Goal: Task Accomplishment & Management: Use online tool/utility

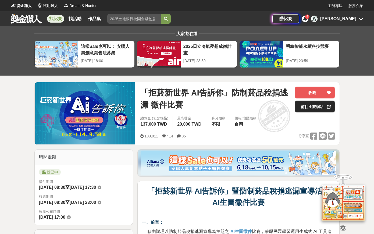
click at [314, 105] on link "前往比賽網站" at bounding box center [314, 106] width 40 height 12
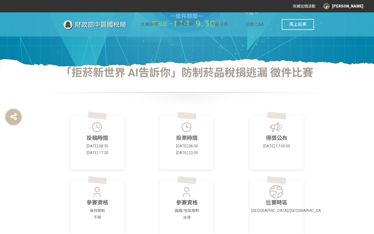
scroll to position [128, 0]
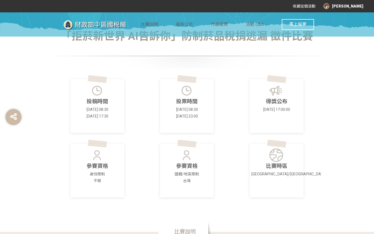
click at [305, 24] on span "馬上投票" at bounding box center [297, 24] width 17 height 5
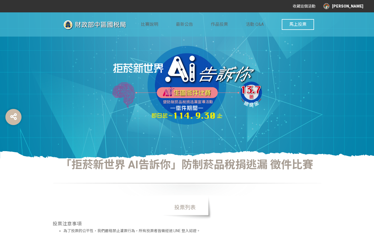
scroll to position [126, 0]
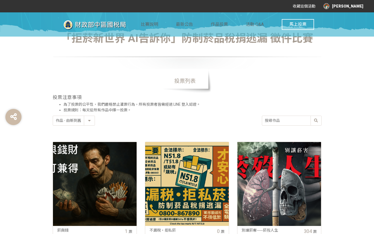
click at [88, 120] on select "作品 - 由新到舊 作品 - 由舊到新 票數 - 由多到少 票數 - 由少到多" at bounding box center [74, 120] width 42 height 9
select select "vote"
click at [53, 116] on select "作品 - 由新到舊 作品 - 由舊到新 票數 - 由多到少 票數 - 由少到多" at bounding box center [74, 120] width 42 height 9
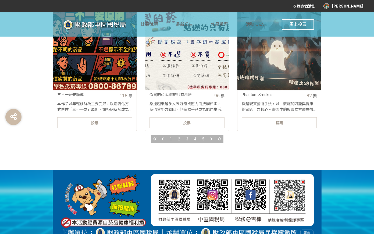
scroll to position [658, 0]
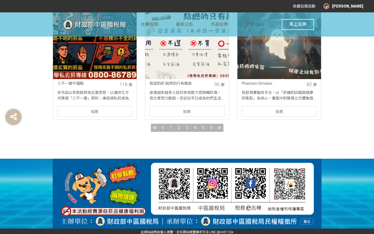
click at [178, 127] on span "2" at bounding box center [179, 127] width 2 height 4
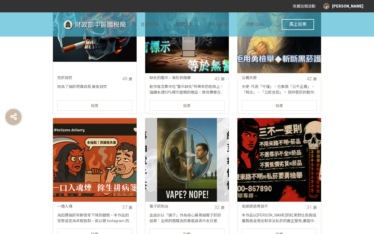
scroll to position [440, 0]
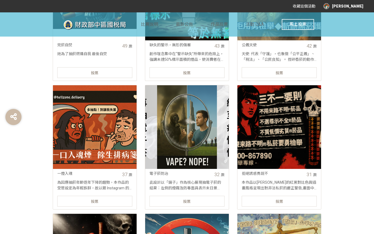
click at [100, 200] on div "投票" at bounding box center [94, 201] width 75 height 11
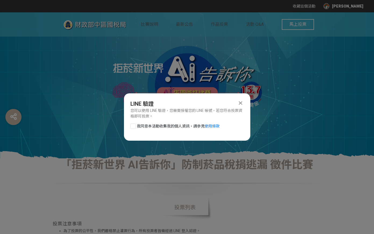
scroll to position [0, 0]
click at [133, 128] on div at bounding box center [132, 125] width 5 height 5
checkbox input "true"
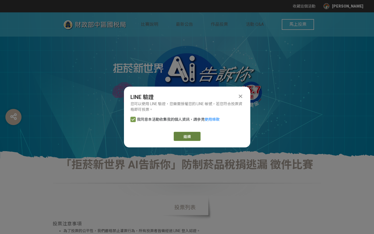
click at [192, 135] on link "繼續" at bounding box center [187, 136] width 27 height 9
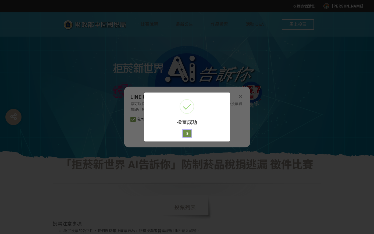
click at [187, 132] on button "好" at bounding box center [187, 133] width 9 height 8
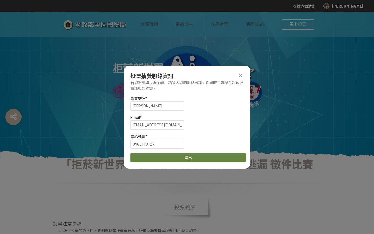
click at [182, 156] on button "送出" at bounding box center [187, 157] width 115 height 9
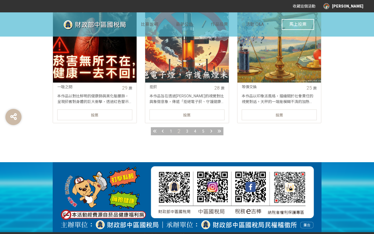
scroll to position [660, 0]
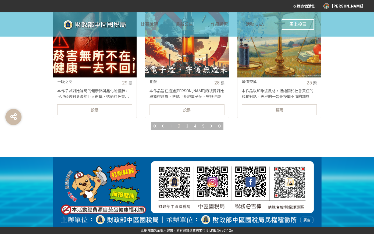
click at [169, 126] on div "1" at bounding box center [171, 126] width 8 height 8
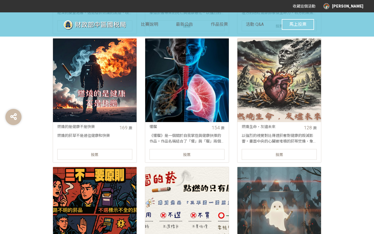
scroll to position [589, 0]
